Goal: Information Seeking & Learning: Learn about a topic

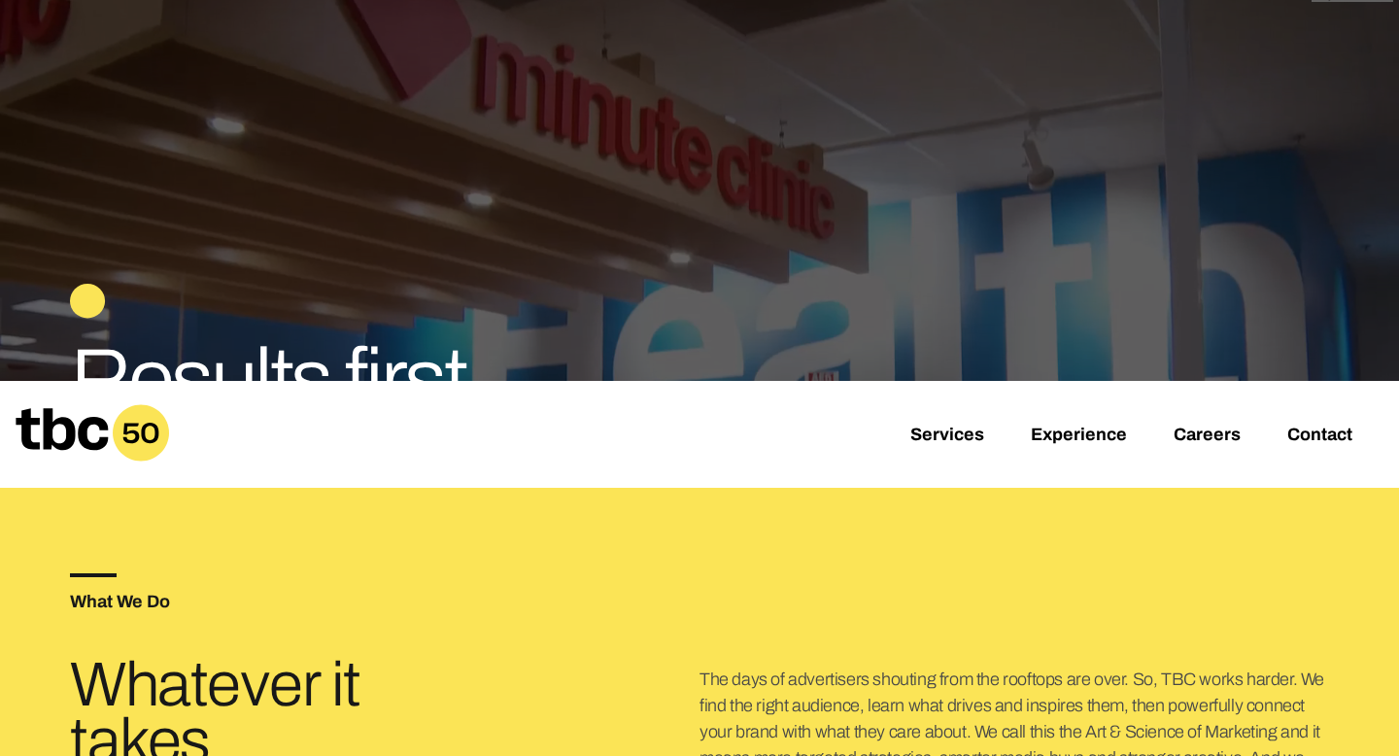
scroll to position [280, 0]
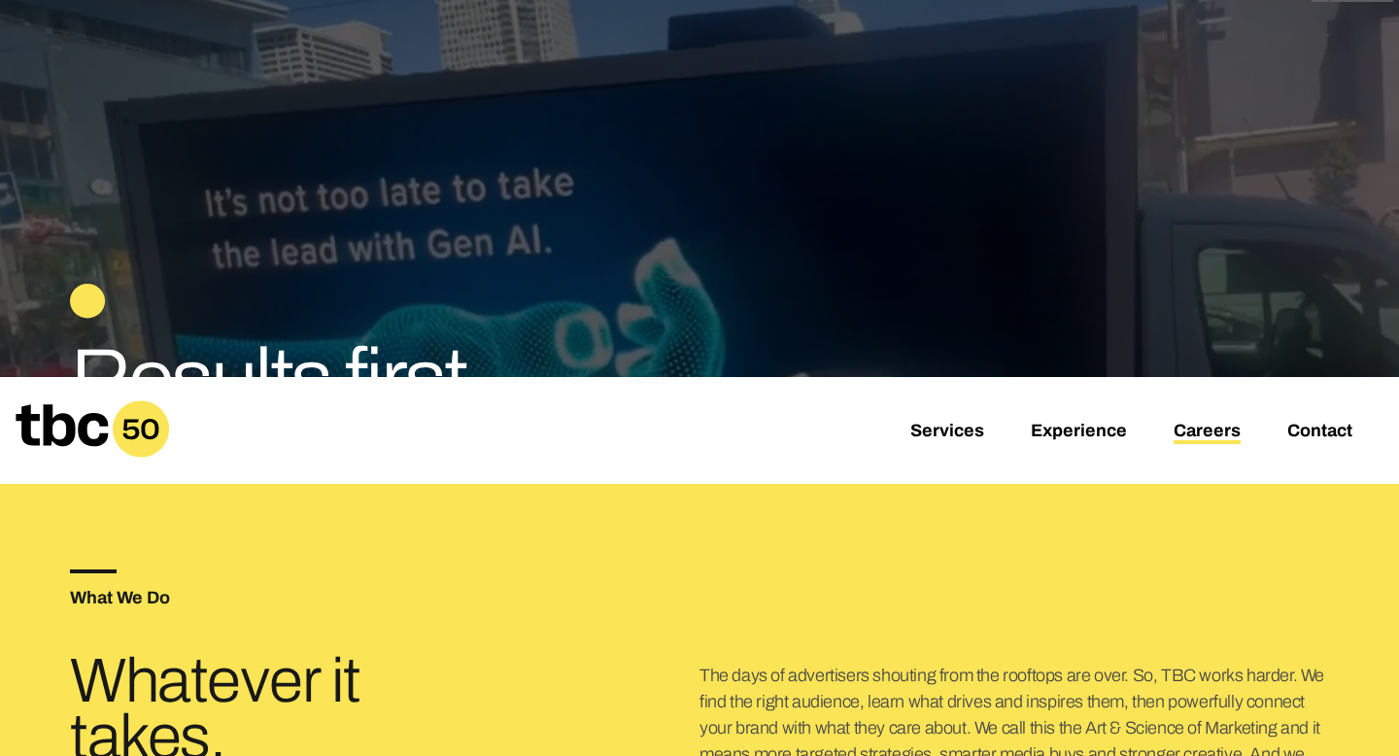
click at [1200, 436] on link "Careers" at bounding box center [1207, 432] width 67 height 23
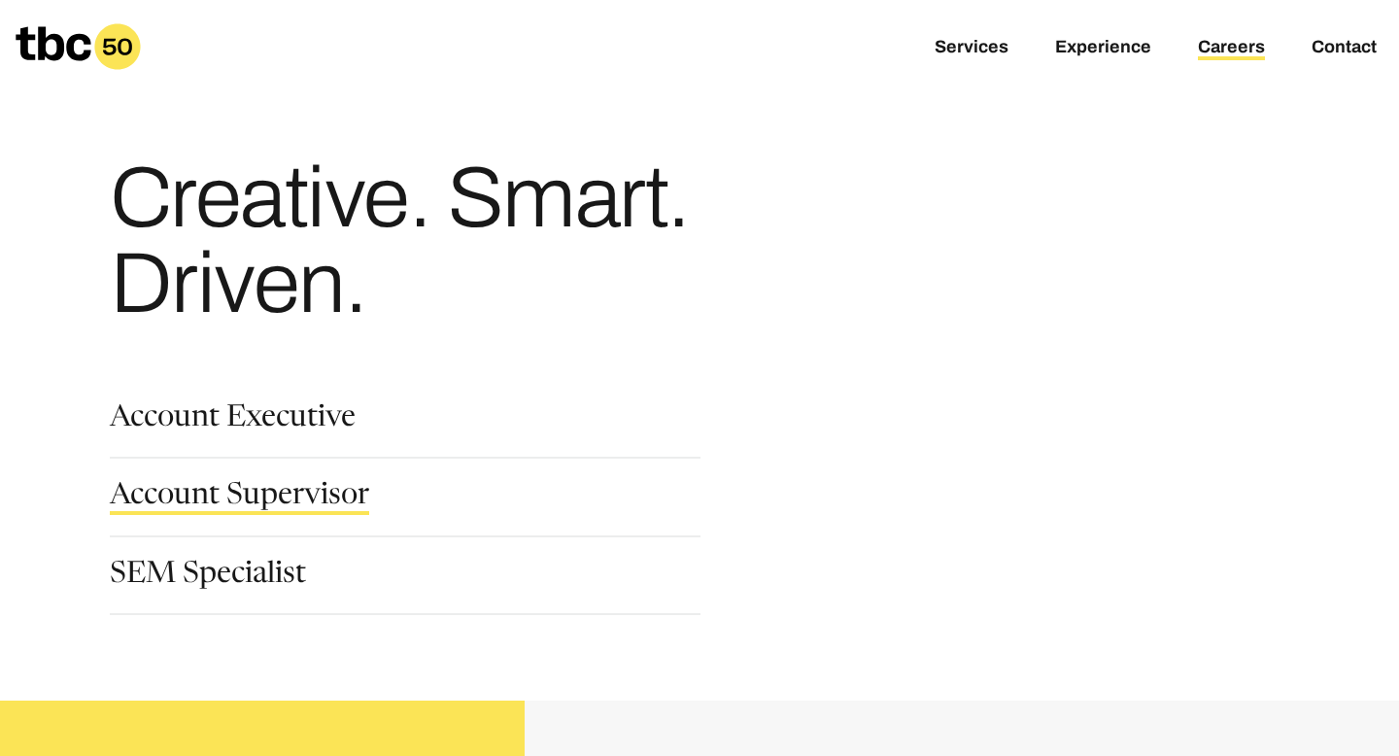
click at [266, 488] on link "Account Supervisor" at bounding box center [239, 498] width 259 height 33
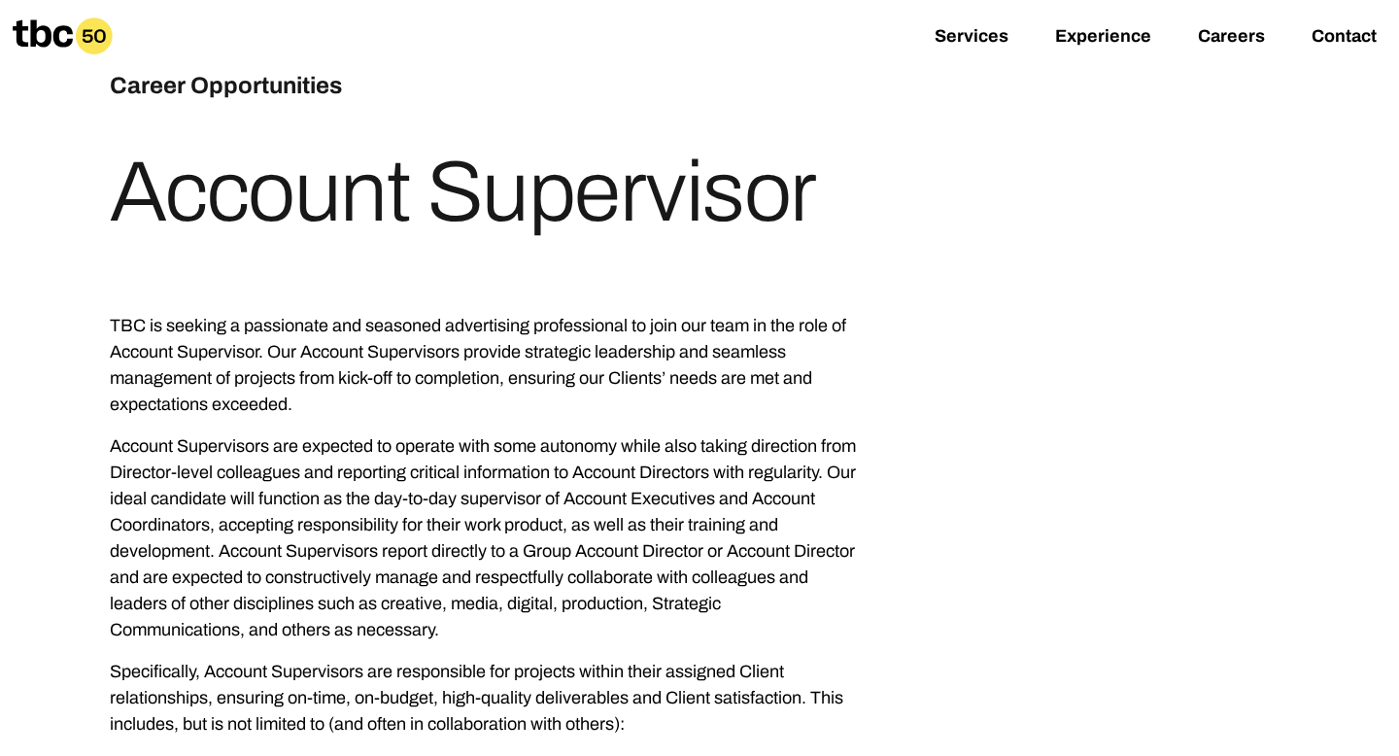
scroll to position [898, 0]
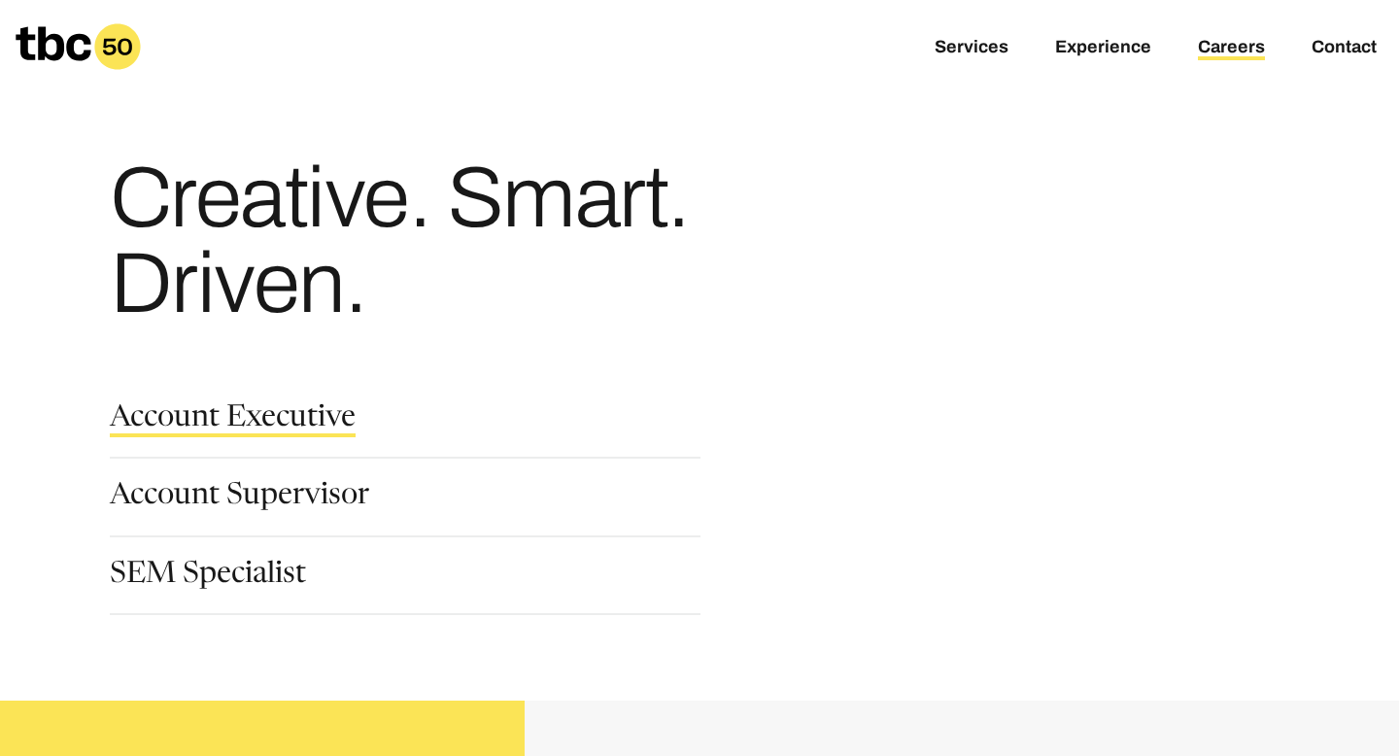
click at [268, 412] on link "Account Executive" at bounding box center [233, 420] width 246 height 33
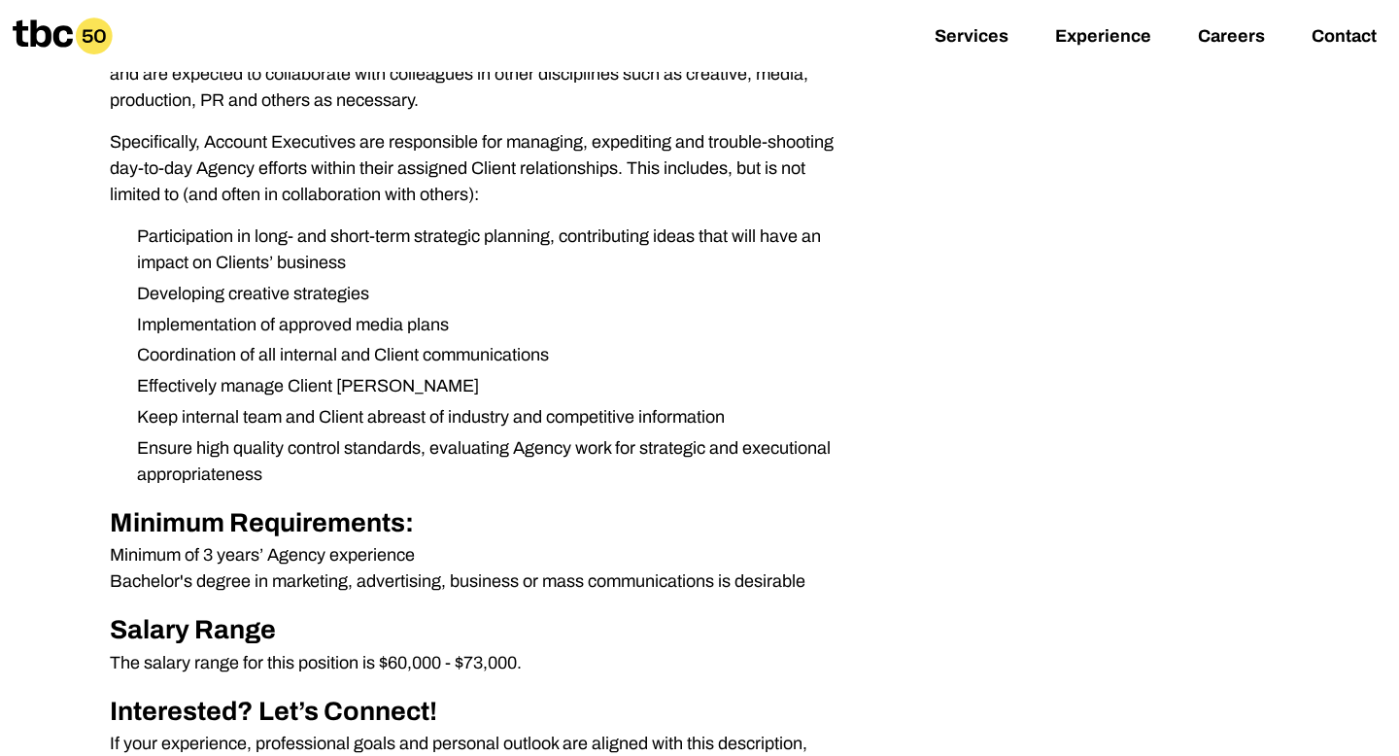
scroll to position [591, 0]
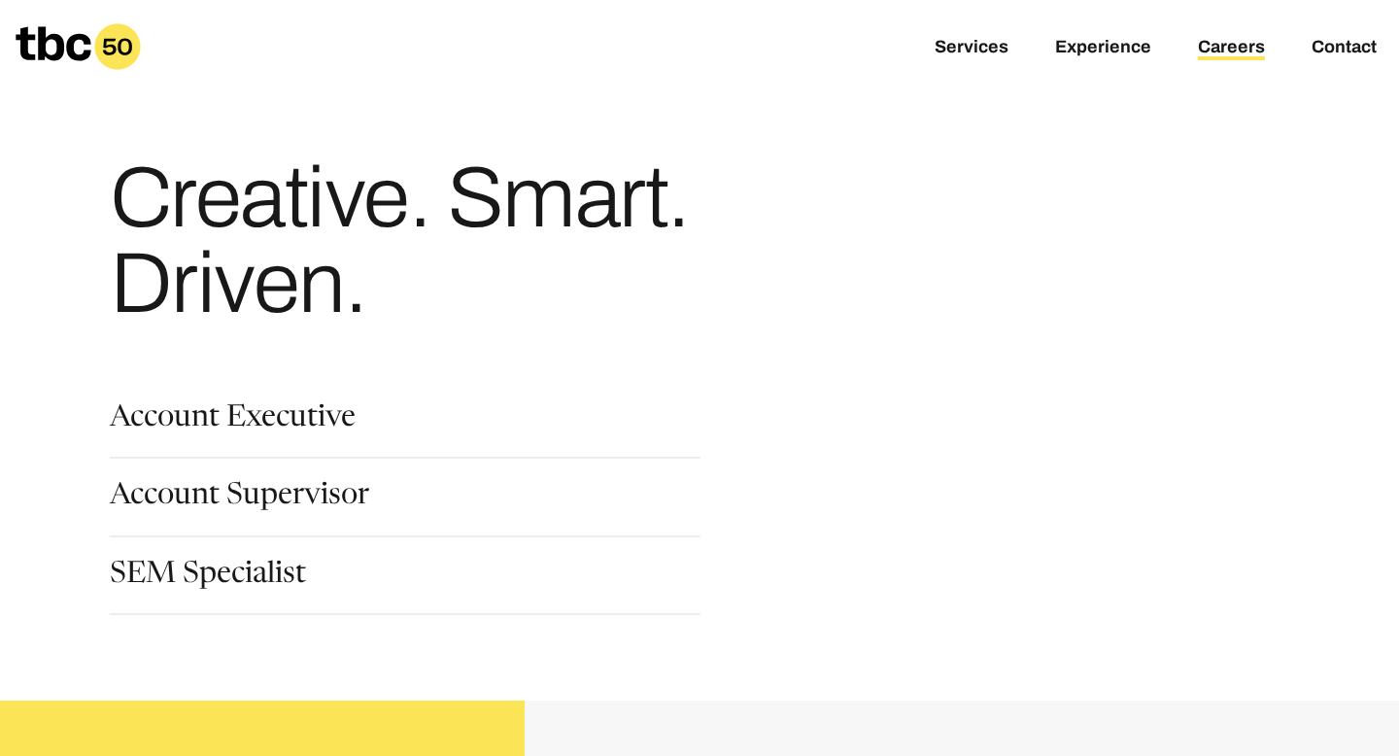
click at [234, 559] on div "Account Supervisor" at bounding box center [421, 521] width 622 height 78
click at [234, 570] on link "SEM Specialist" at bounding box center [208, 577] width 196 height 33
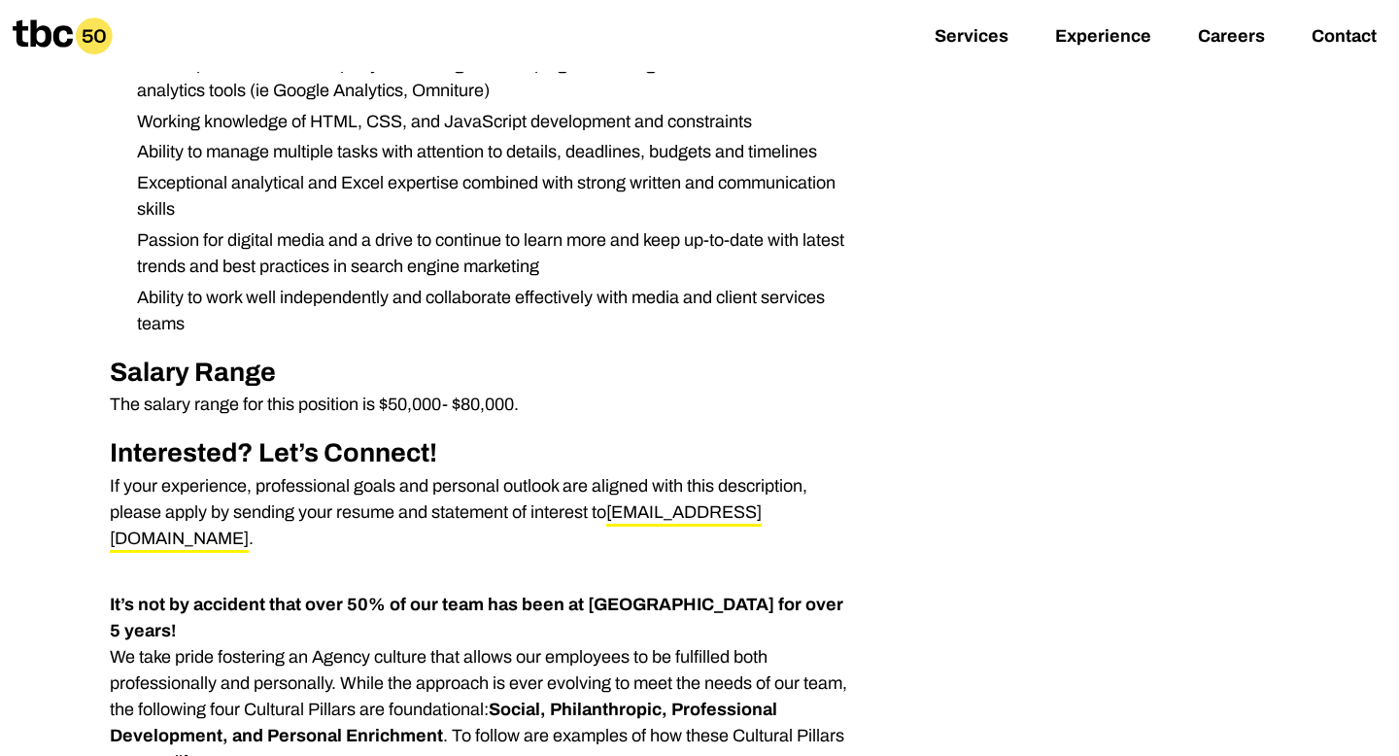
scroll to position [806, 0]
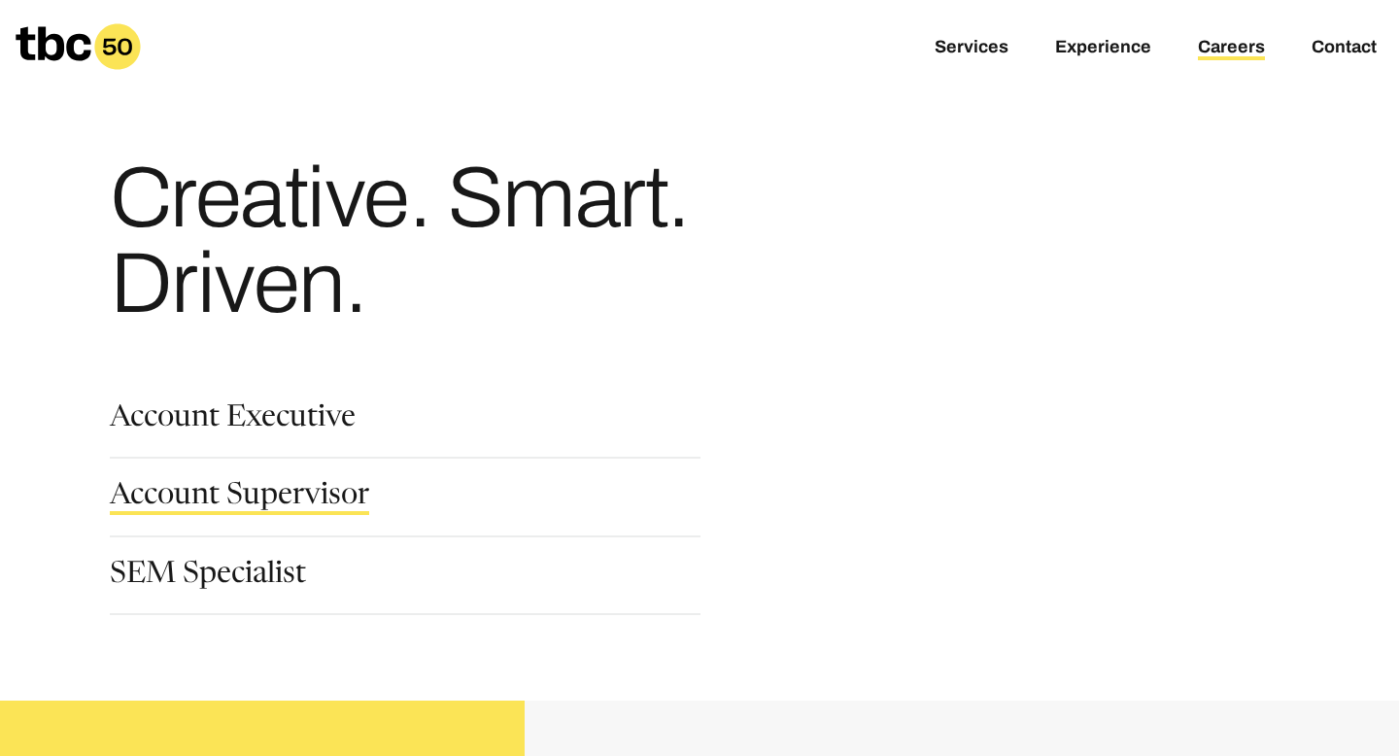
click at [253, 502] on link "Account Supervisor" at bounding box center [239, 498] width 259 height 33
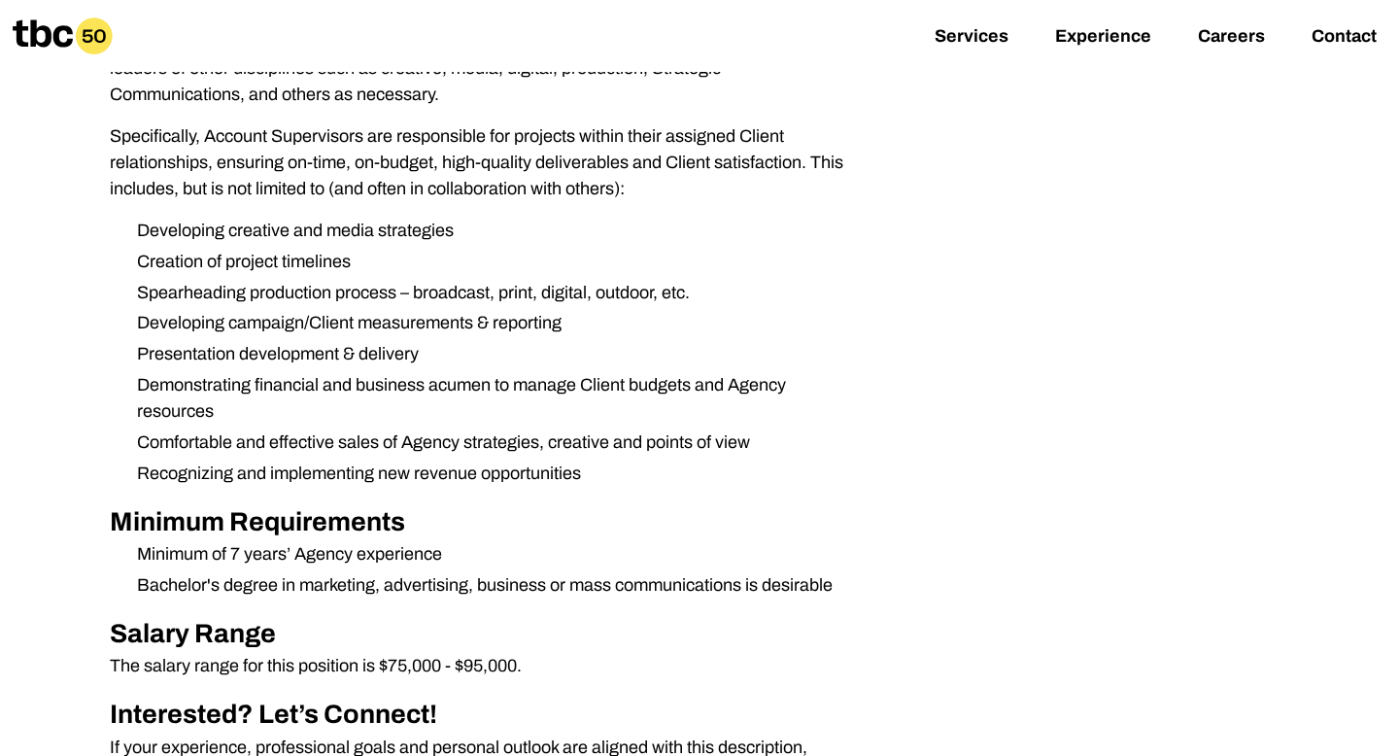
scroll to position [645, 0]
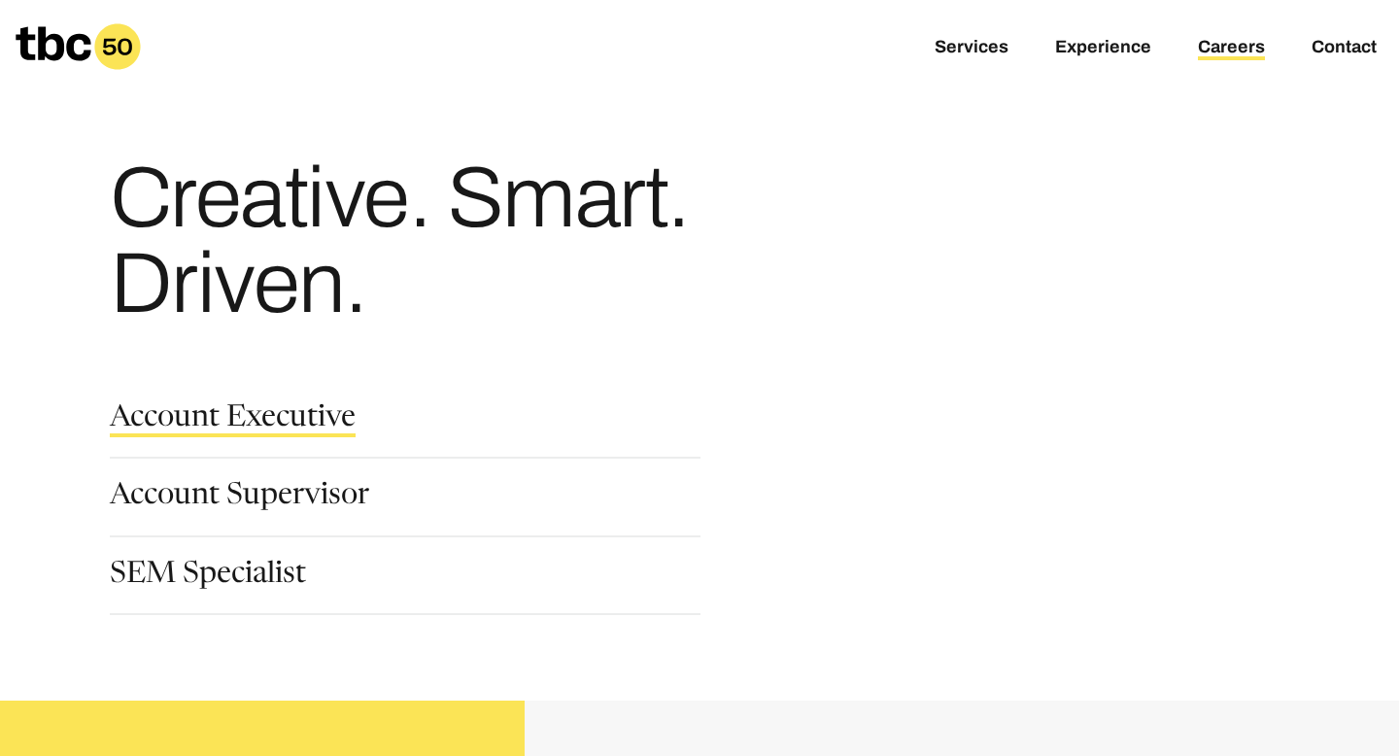
click at [258, 404] on link "Account Executive" at bounding box center [233, 420] width 246 height 33
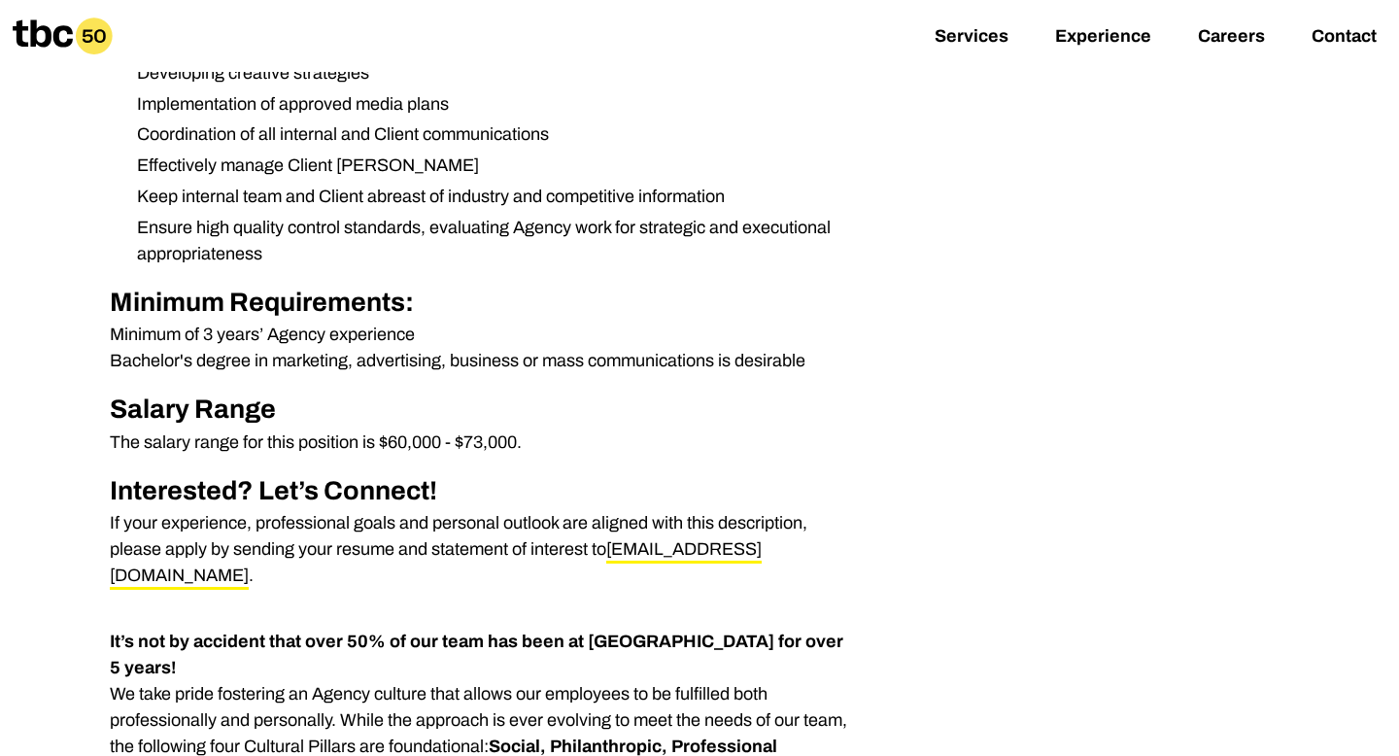
scroll to position [780, 0]
